Goal: Transaction & Acquisition: Book appointment/travel/reservation

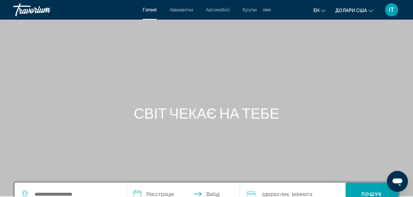
click at [374, 10] on ul "ен Англійська Іспанська Французька Італійська Португальська російський Долари С…" at bounding box center [349, 10] width 70 height 10
click at [370, 10] on icon "Змінити валюту" at bounding box center [371, 10] width 5 height 5
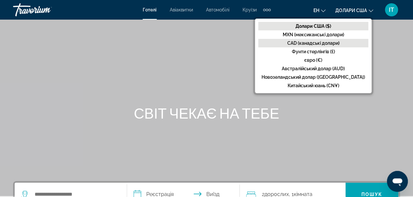
click at [320, 41] on font "CAD (канадські долари)" at bounding box center [313, 42] width 52 height 5
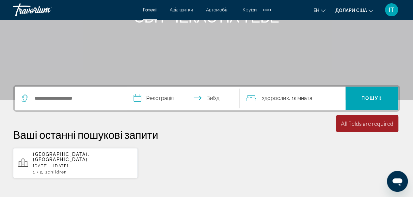
scroll to position [83, 0]
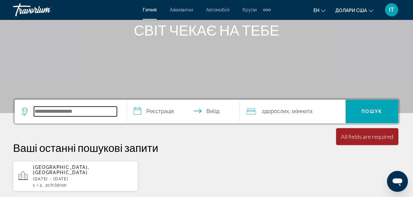
click at [54, 112] on input "Віджет пошуку" at bounding box center [75, 111] width 83 height 10
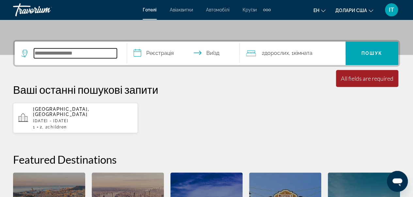
scroll to position [159, 0]
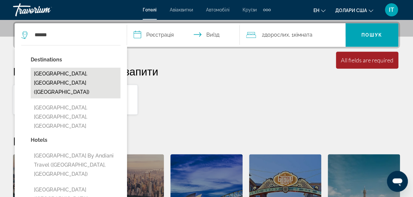
click at [71, 73] on button "[GEOGRAPHIC_DATA], [GEOGRAPHIC_DATA] ([GEOGRAPHIC_DATA])" at bounding box center [76, 83] width 90 height 31
type input "**********"
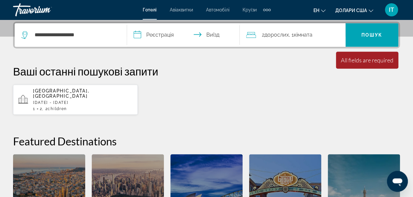
click at [305, 40] on div "2 дорослих Дорослий , 1 кімната кімнати" at bounding box center [295, 35] width 99 height 24
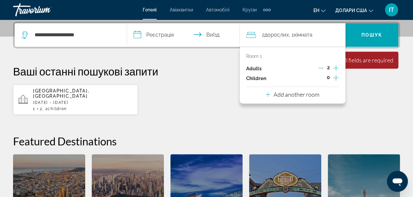
click at [335, 79] on icon "Increment children" at bounding box center [336, 78] width 6 height 8
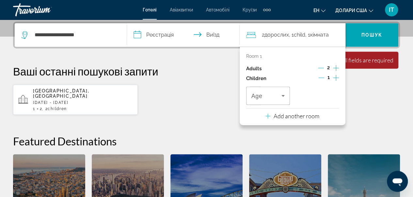
click at [335, 79] on icon "Increment children" at bounding box center [336, 78] width 6 height 8
click at [283, 92] on icon "Travelers: 2 adults, 2 children" at bounding box center [283, 96] width 8 height 8
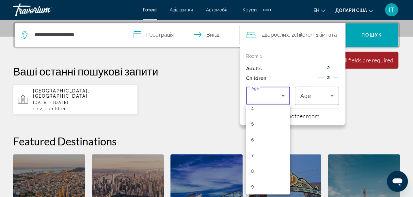
scroll to position [78, 0]
click at [263, 173] on mat-option "9" at bounding box center [268, 178] width 44 height 16
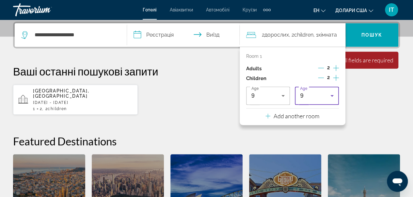
click at [319, 93] on div "9" at bounding box center [315, 96] width 30 height 8
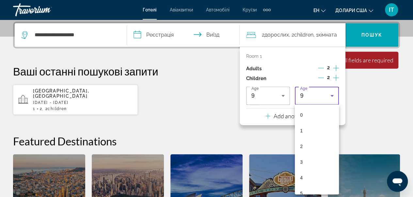
scroll to position [70, 0]
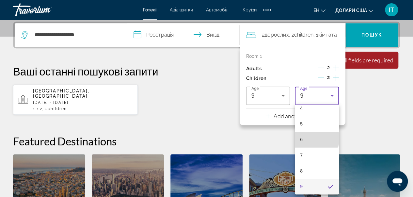
click at [316, 138] on mat-option "6" at bounding box center [317, 140] width 44 height 16
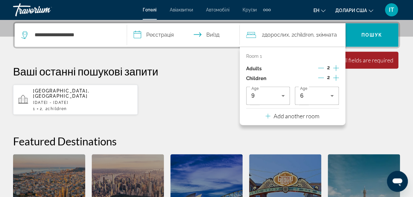
click at [188, 62] on div "**********" at bounding box center [206, 137] width 413 height 230
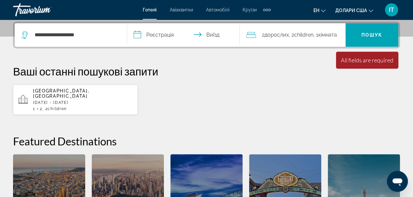
click at [155, 34] on input "**********" at bounding box center [184, 35] width 115 height 25
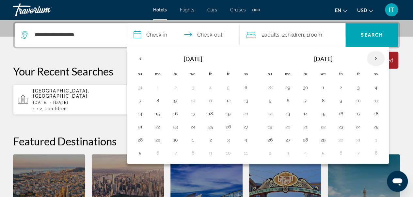
click at [370, 55] on th "Next month" at bounding box center [376, 58] width 18 height 14
click at [246, 127] on button "27" at bounding box center [246, 126] width 10 height 9
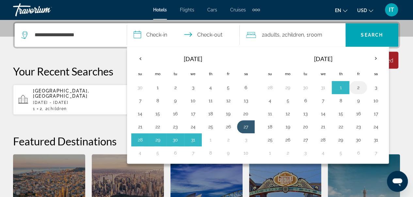
click at [355, 86] on button "2" at bounding box center [358, 87] width 10 height 9
type input "**********"
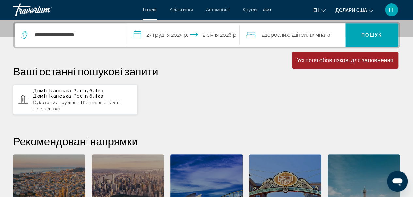
click at [237, 86] on div "Домініканська Республіка, [GEOGRAPHIC_DATA], 27 грудня - П'ятниця, 2 січня 1 2 …" at bounding box center [206, 99] width 387 height 31
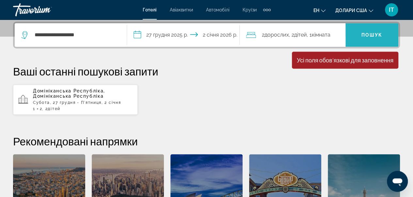
click at [371, 33] on font "Пошук" at bounding box center [372, 34] width 21 height 5
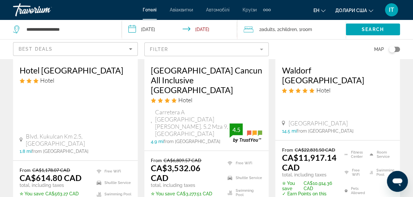
scroll to position [947, 0]
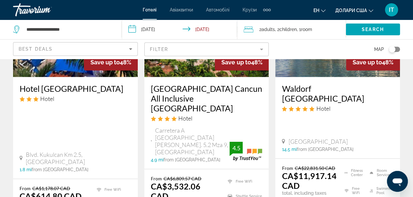
click at [129, 44] on div "Best Deals" at bounding box center [76, 51] width 114 height 18
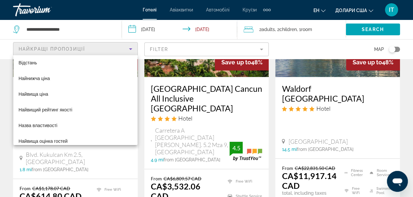
scroll to position [25, 0]
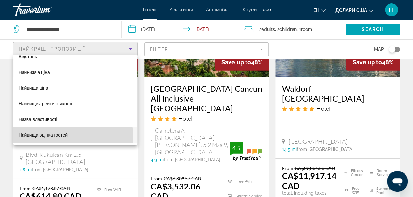
click at [56, 136] on font "Найвища оцінка гостей" at bounding box center [43, 134] width 49 height 5
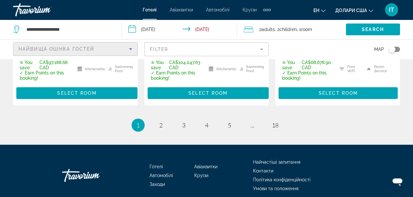
scroll to position [1101, 0]
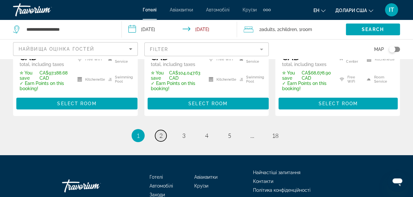
click at [165, 130] on link "page 2" at bounding box center [160, 135] width 11 height 11
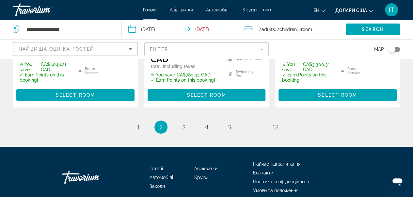
scroll to position [1103, 0]
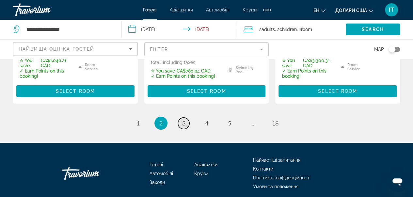
click at [181, 118] on link "page 3" at bounding box center [183, 123] width 11 height 11
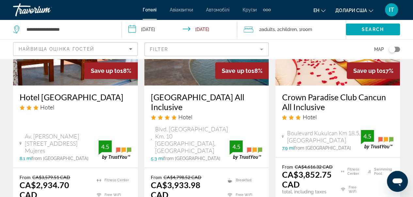
scroll to position [1113, 0]
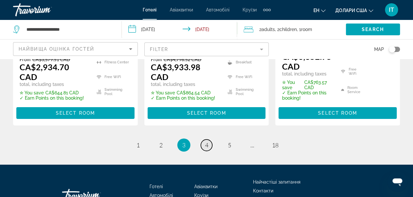
click at [209, 139] on link "page 4" at bounding box center [206, 144] width 11 height 11
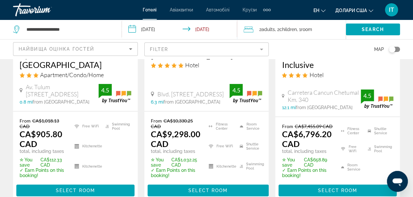
scroll to position [1108, 0]
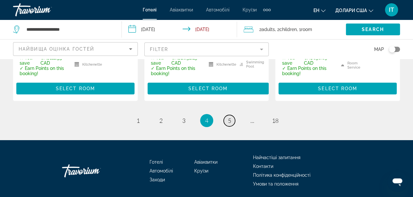
click at [231, 117] on span "5" at bounding box center [229, 120] width 3 height 7
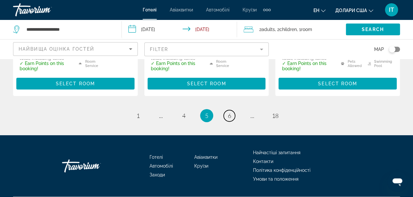
scroll to position [1024, 0]
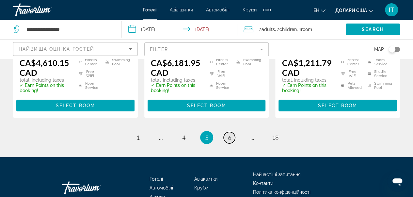
click at [230, 132] on link "page 6" at bounding box center [229, 137] width 11 height 11
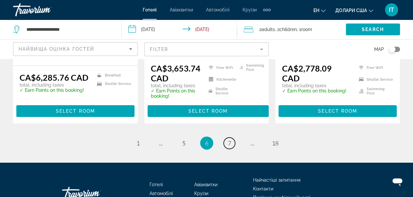
scroll to position [1008, 0]
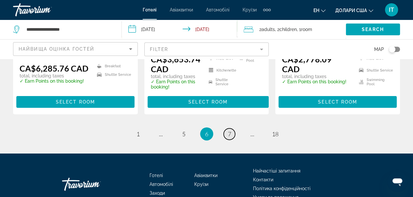
click at [230, 130] on span "7" at bounding box center [229, 133] width 3 height 7
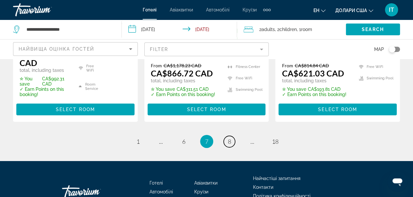
scroll to position [1091, 0]
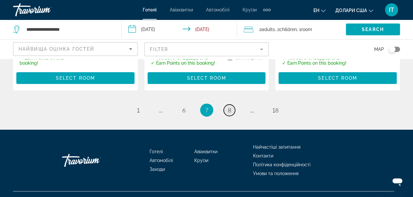
click at [231, 105] on link "page 8" at bounding box center [229, 110] width 11 height 11
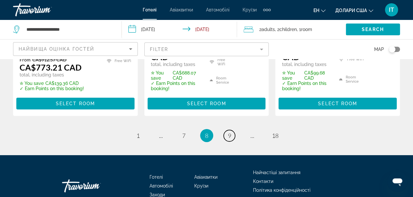
scroll to position [1015, 0]
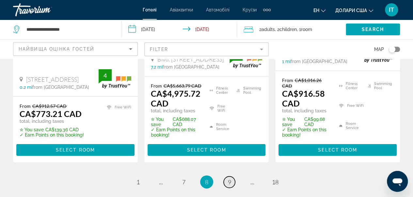
click at [224, 176] on link "page 9" at bounding box center [229, 181] width 11 height 11
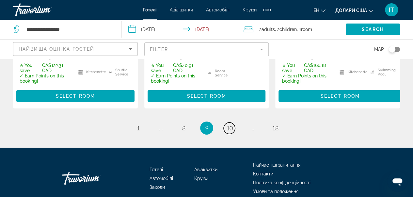
scroll to position [1085, 0]
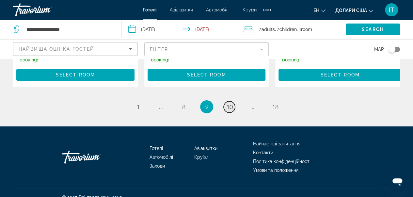
click at [226, 110] on span "10" at bounding box center [229, 106] width 7 height 7
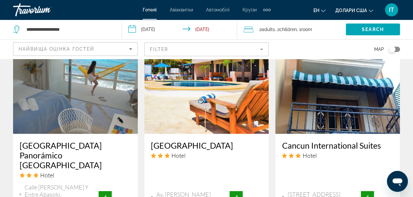
scroll to position [830, 0]
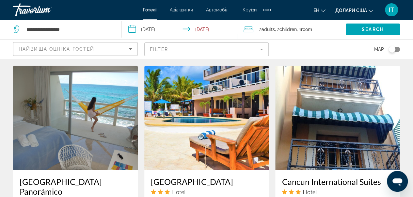
click at [76, 108] on img "Основний зміст" at bounding box center [75, 118] width 125 height 105
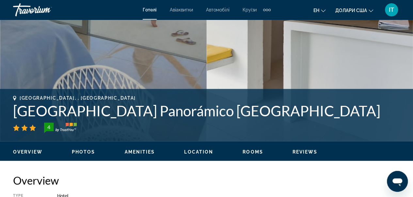
scroll to position [181, 0]
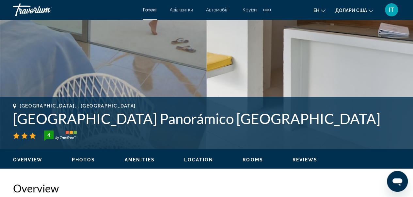
click at [362, 12] on font "Долари США" at bounding box center [351, 10] width 32 height 5
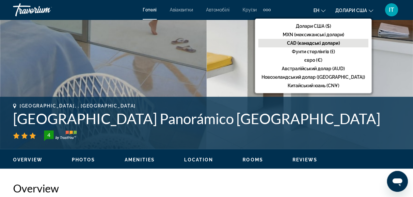
click at [322, 43] on font "CAD (канадські долари)" at bounding box center [313, 42] width 53 height 5
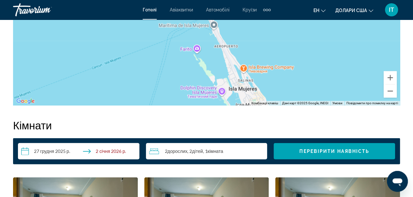
scroll to position [835, 0]
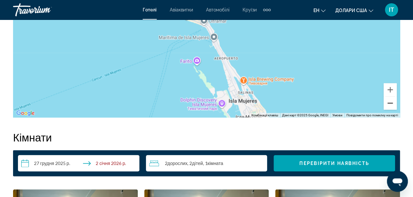
click at [390, 100] on button "Зменшити" at bounding box center [390, 103] width 13 height 13
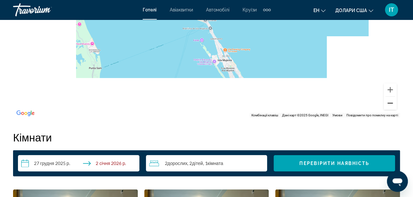
click at [390, 100] on button "Зменшити" at bounding box center [390, 103] width 13 height 13
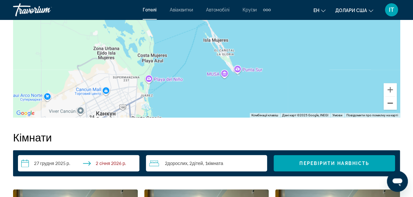
click at [390, 100] on button "Зменшити" at bounding box center [390, 103] width 13 height 13
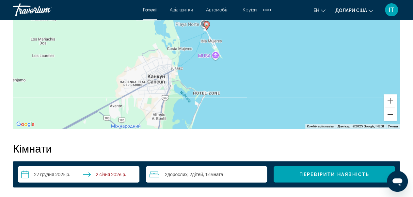
scroll to position [759, 0]
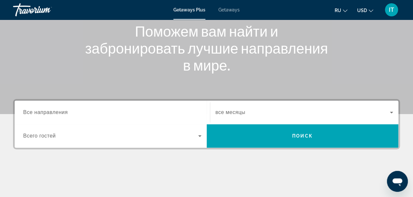
scroll to position [88, 0]
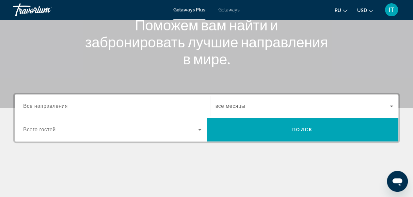
click at [48, 107] on span "Все направления" at bounding box center [45, 106] width 45 height 6
click at [48, 107] on input "Destination Все направления" at bounding box center [112, 107] width 178 height 8
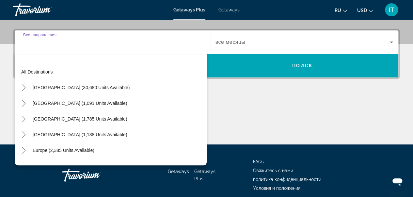
scroll to position [159, 0]
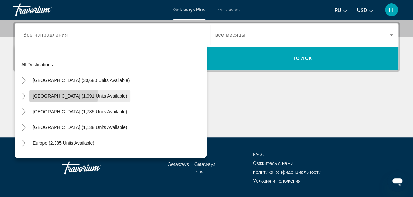
click at [44, 94] on span "Mexico (1,091 units available)" at bounding box center [80, 95] width 94 height 5
type input "**********"
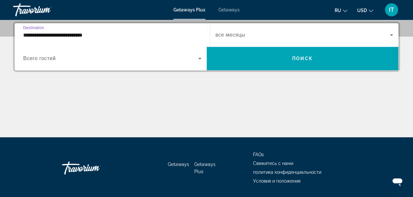
click at [46, 35] on input "**********" at bounding box center [112, 35] width 178 height 8
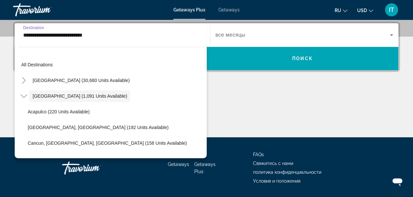
scroll to position [157, 0]
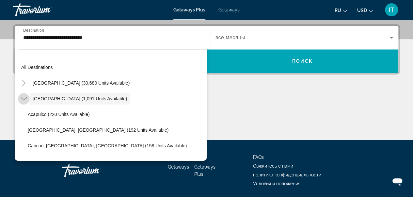
click at [22, 98] on icon "Toggle Mexico (1,091 units available)" at bounding box center [24, 98] width 7 height 7
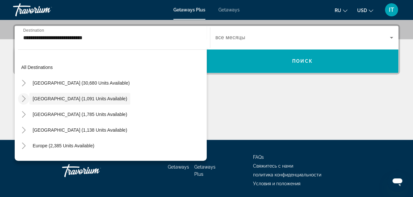
click at [22, 98] on icon "Toggle Mexico (1,091 units available)" at bounding box center [24, 98] width 7 height 7
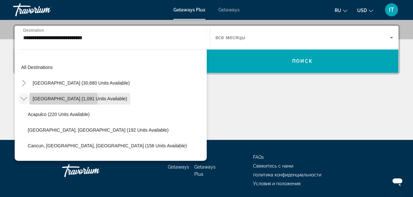
click at [47, 98] on span "Mexico (1,091 units available)" at bounding box center [80, 98] width 94 height 5
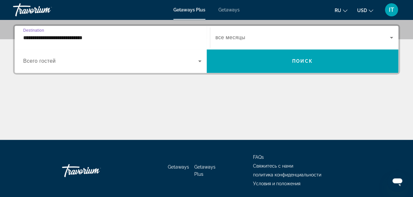
scroll to position [159, 0]
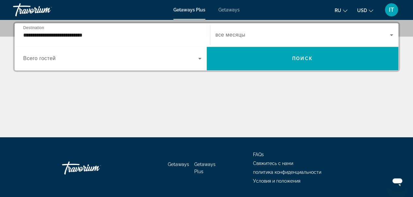
click at [241, 34] on span "все месяцы" at bounding box center [231, 35] width 30 height 6
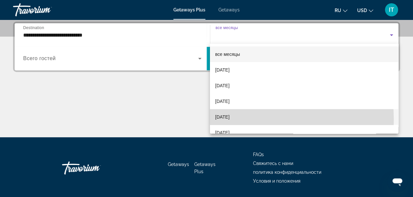
click at [230, 119] on span "December 2025" at bounding box center [222, 117] width 14 height 8
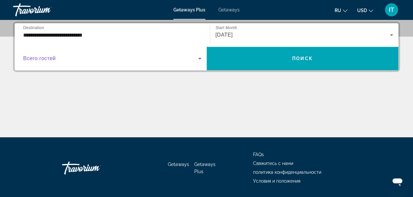
click at [191, 60] on span "Search widget" at bounding box center [110, 59] width 175 height 8
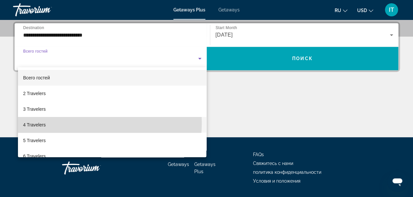
click at [71, 123] on mat-option "4 Travelers" at bounding box center [112, 125] width 189 height 16
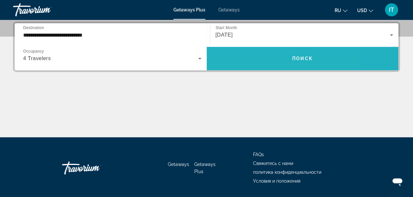
click at [255, 52] on span "Search widget" at bounding box center [303, 59] width 192 height 16
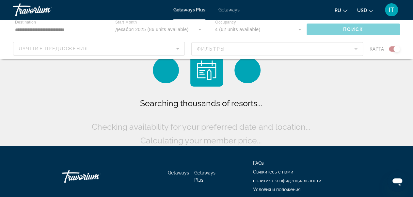
click at [367, 12] on button "USD USD ($) MXN (Mex$) CAD (Can$) GBP (£) EUR (€) AUD (A$) NZD (NZ$) CNY (CN¥)" at bounding box center [365, 10] width 16 height 9
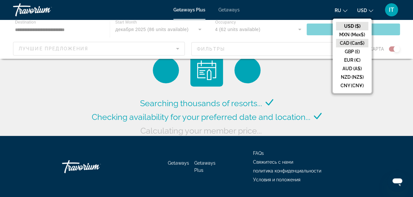
click at [361, 40] on button "CAD (Can$)" at bounding box center [352, 43] width 32 height 8
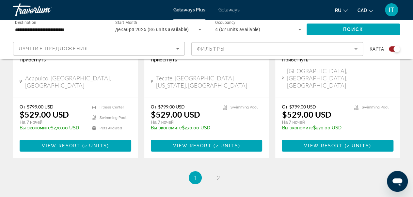
scroll to position [1029, 0]
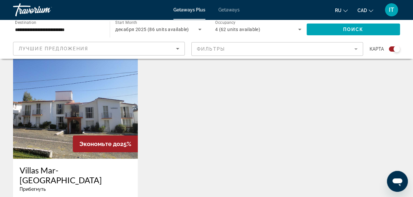
scroll to position [894, 0]
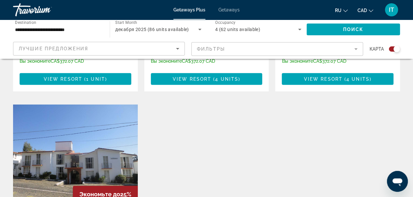
click at [233, 8] on span "Getaways" at bounding box center [228, 9] width 21 height 5
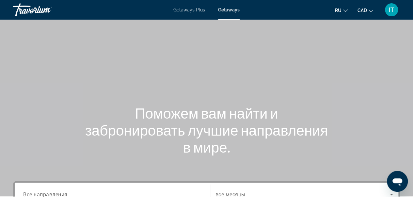
click at [370, 10] on icon "Change currency" at bounding box center [371, 10] width 5 height 5
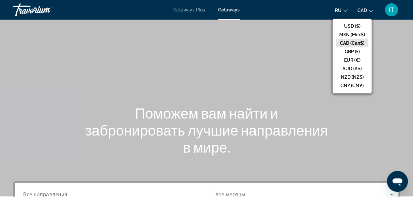
click at [370, 10] on icon "Change currency" at bounding box center [371, 10] width 5 height 5
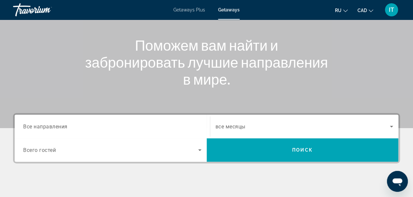
scroll to position [79, 0]
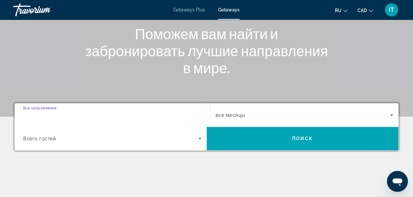
click at [142, 118] on input "Destination Все направления" at bounding box center [112, 115] width 178 height 8
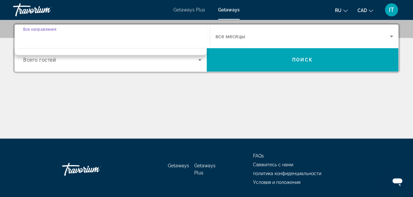
scroll to position [159, 0]
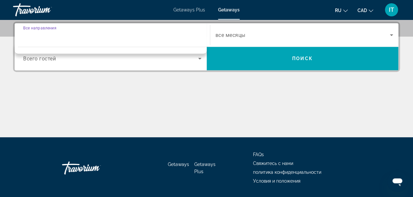
click at [47, 34] on input "Destination Все направления" at bounding box center [112, 35] width 178 height 8
click at [261, 38] on span "Search widget" at bounding box center [303, 35] width 175 height 8
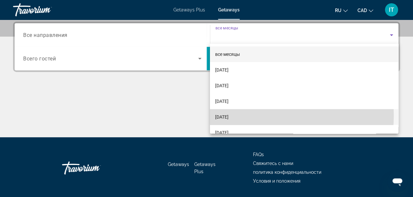
click at [229, 115] on span "December 2025" at bounding box center [221, 117] width 13 height 8
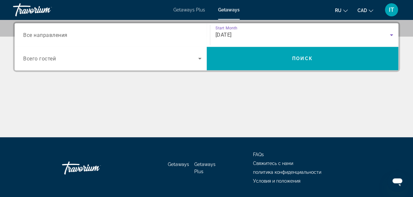
click at [173, 58] on span "Search widget" at bounding box center [110, 59] width 175 height 8
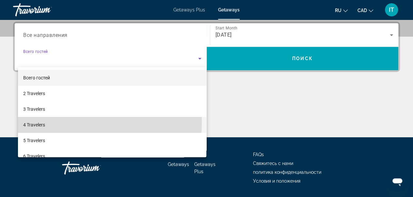
click at [52, 122] on mat-option "4 Travelers" at bounding box center [112, 125] width 189 height 16
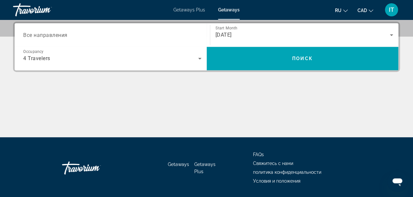
click at [346, 9] on icon "Change language" at bounding box center [345, 10] width 5 height 5
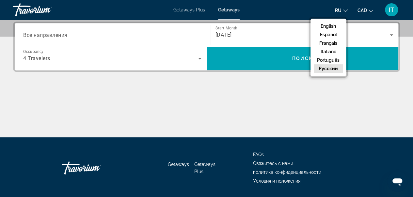
click at [346, 9] on icon "Change language" at bounding box center [345, 10] width 5 height 5
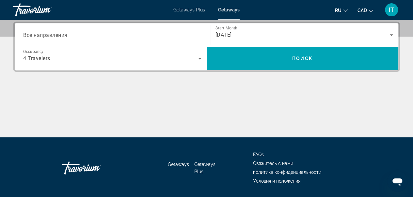
drag, startPoint x: 268, startPoint y: 81, endPoint x: 378, endPoint y: 82, distance: 110.4
click at [378, 82] on div "Destination Все направления Start Month все месяцы December 2025 Occupancy Всег…" at bounding box center [206, 80] width 413 height 116
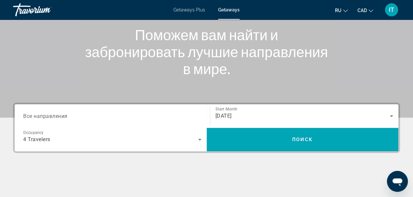
scroll to position [77, 0]
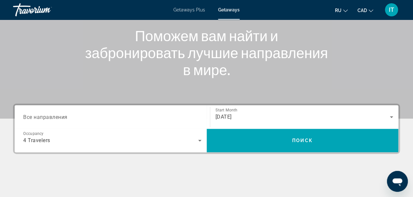
click at [33, 117] on span "Все направления" at bounding box center [45, 117] width 44 height 6
click at [33, 117] on input "Destination Все направления" at bounding box center [112, 117] width 178 height 8
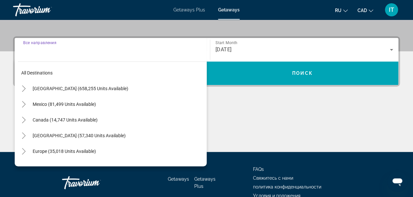
scroll to position [159, 0]
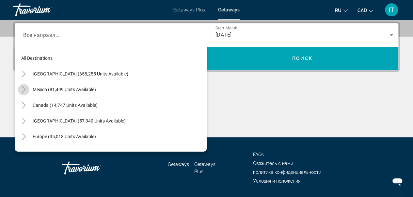
click at [21, 89] on icon "Toggle Mexico (81,499 units available)" at bounding box center [24, 89] width 7 height 7
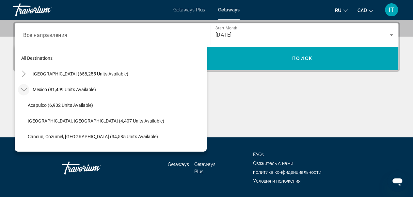
scroll to position [35, 0]
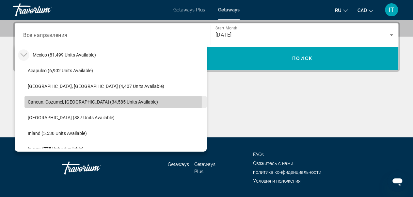
click at [35, 101] on span "Cancun, Cozumel, Riviera Maya (34,585 units available)" at bounding box center [93, 101] width 130 height 5
type input "**********"
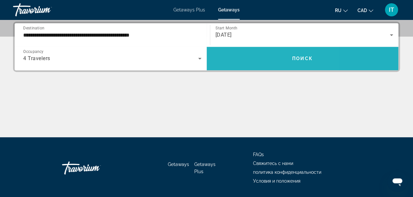
click at [244, 61] on span "Search widget" at bounding box center [303, 59] width 192 height 16
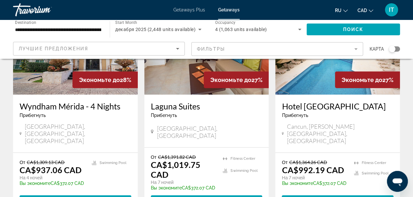
scroll to position [866, 0]
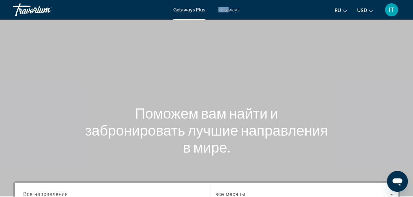
drag, startPoint x: 232, startPoint y: 5, endPoint x: 228, endPoint y: 9, distance: 5.8
click at [228, 9] on div "Getaways Plus Getaways ru English Español Français Italiano Português русский U…" at bounding box center [206, 9] width 413 height 17
click at [228, 9] on span "Getaways" at bounding box center [228, 9] width 21 height 5
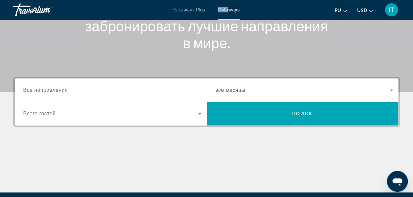
scroll to position [108, 0]
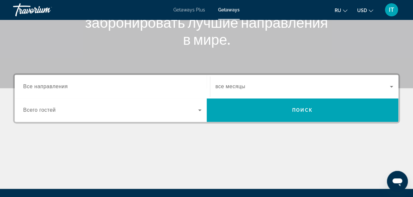
click at [31, 90] on input "Destination Все направления" at bounding box center [112, 87] width 178 height 8
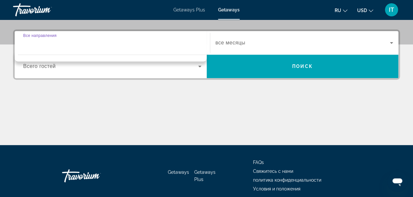
scroll to position [159, 0]
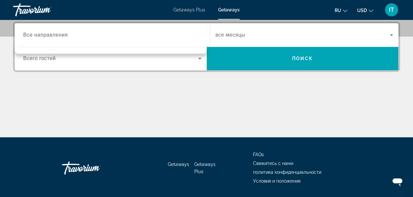
click at [23, 36] on div "Destination Все направления" at bounding box center [112, 35] width 189 height 19
click at [238, 35] on span "все месяцы" at bounding box center [231, 35] width 30 height 6
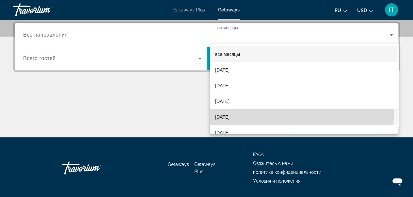
click at [230, 113] on span "December 2025" at bounding box center [222, 117] width 14 height 8
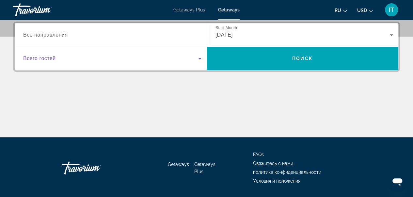
click at [148, 58] on span "Search widget" at bounding box center [110, 59] width 175 height 8
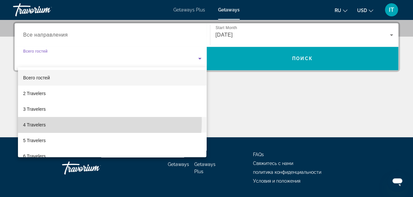
click at [67, 121] on mat-option "4 Travelers" at bounding box center [112, 125] width 189 height 16
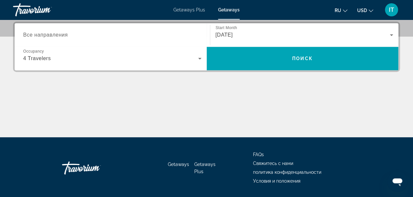
click at [24, 35] on span "Все направления" at bounding box center [45, 35] width 45 height 6
click at [24, 35] on input "Destination Все направления" at bounding box center [112, 35] width 178 height 8
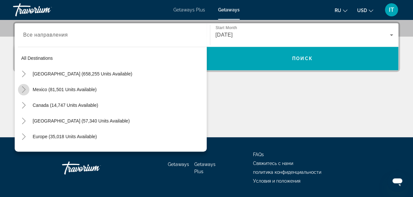
click at [24, 88] on icon "Toggle Mexico (81,501 units available)" at bounding box center [24, 89] width 4 height 7
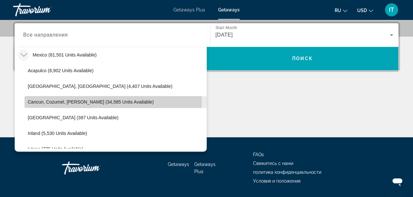
click at [44, 100] on span "Cancun, Cozumel, Riviera Maya (34,585 units available)" at bounding box center [91, 101] width 126 height 5
type input "**********"
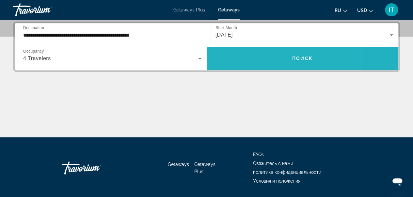
click at [214, 60] on span "Search widget" at bounding box center [303, 59] width 192 height 16
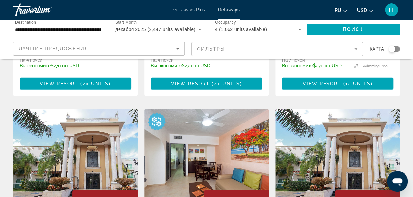
scroll to position [928, 0]
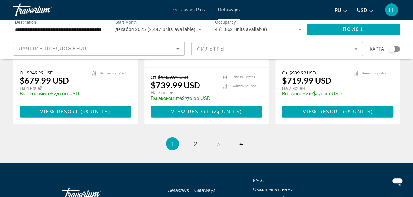
drag, startPoint x: 417, startPoint y: 35, endPoint x: 7, endPoint y: 10, distance: 410.9
click at [196, 140] on span "2" at bounding box center [195, 143] width 3 height 7
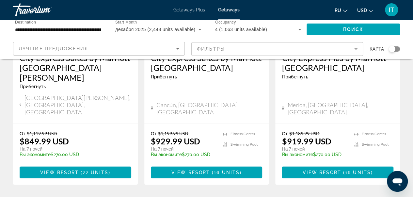
scroll to position [875, 0]
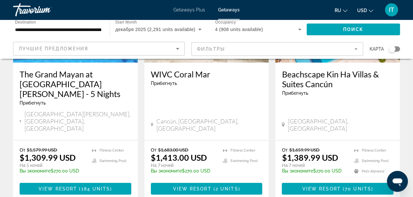
scroll to position [918, 0]
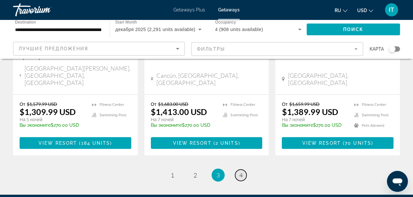
click at [242, 171] on span "4" at bounding box center [240, 174] width 3 height 7
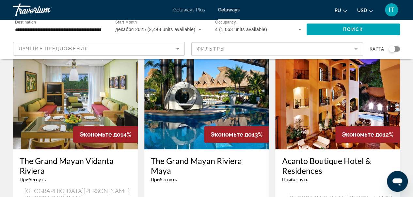
scroll to position [291, 0]
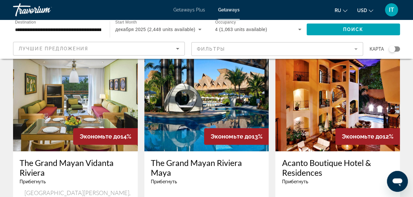
click at [197, 125] on img "Main content" at bounding box center [206, 99] width 125 height 105
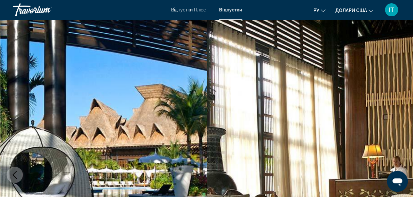
scroll to position [658, 0]
